Goal: Information Seeking & Learning: Learn about a topic

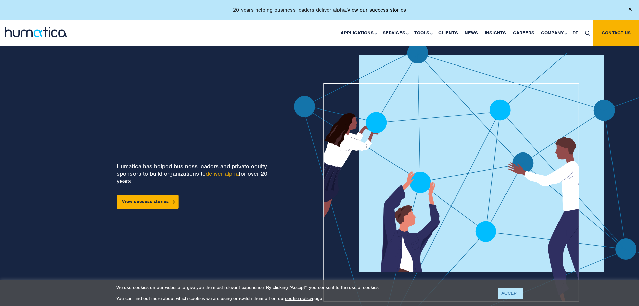
click at [513, 289] on link "ACCEPT" at bounding box center [510, 292] width 24 height 11
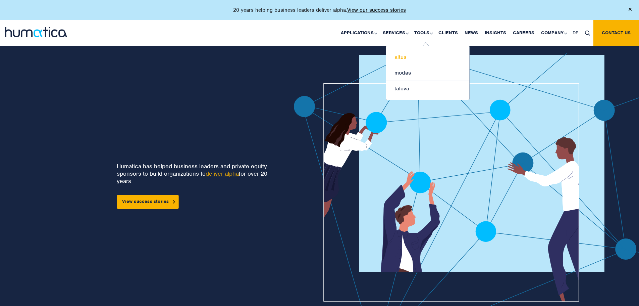
click at [406, 59] on link "altus" at bounding box center [427, 57] width 83 height 16
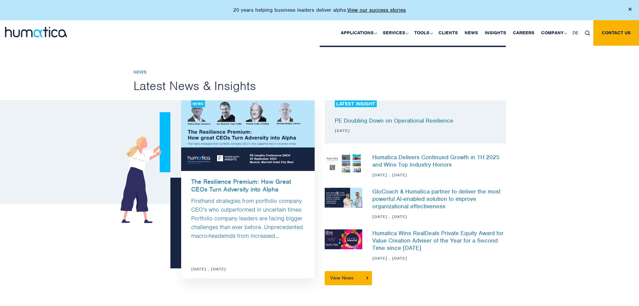
scroll to position [738, 0]
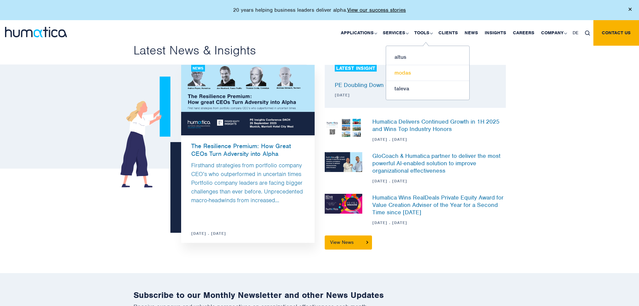
click at [400, 75] on link "modas" at bounding box center [427, 73] width 83 height 16
